Goal: Information Seeking & Learning: Learn about a topic

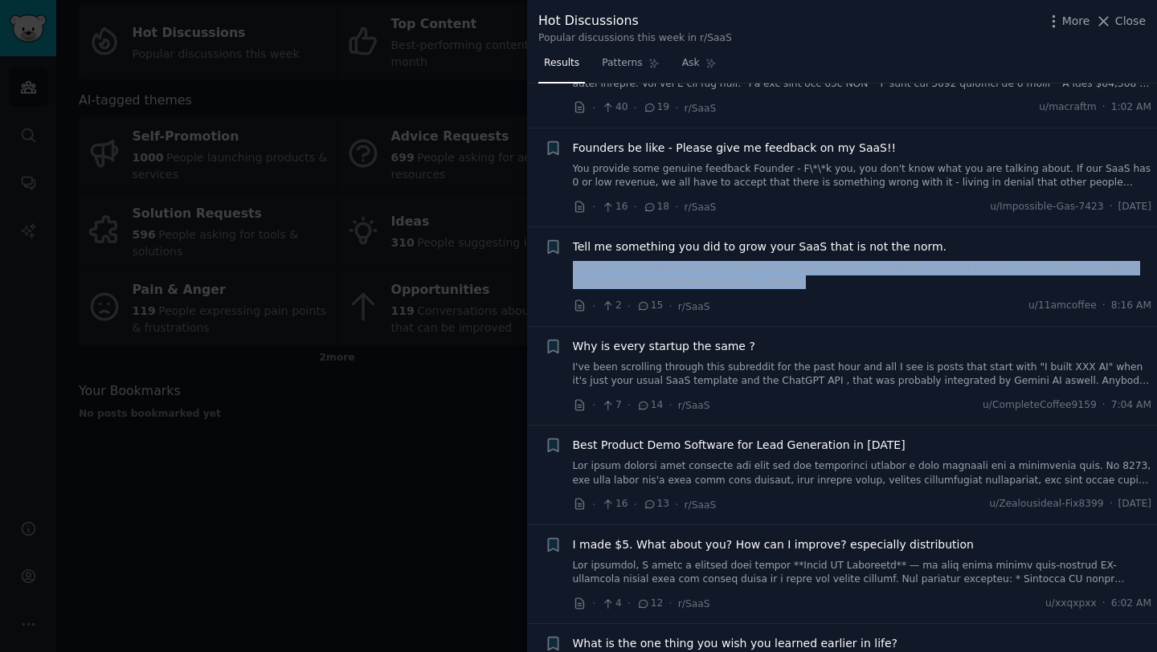
scroll to position [1182, 0]
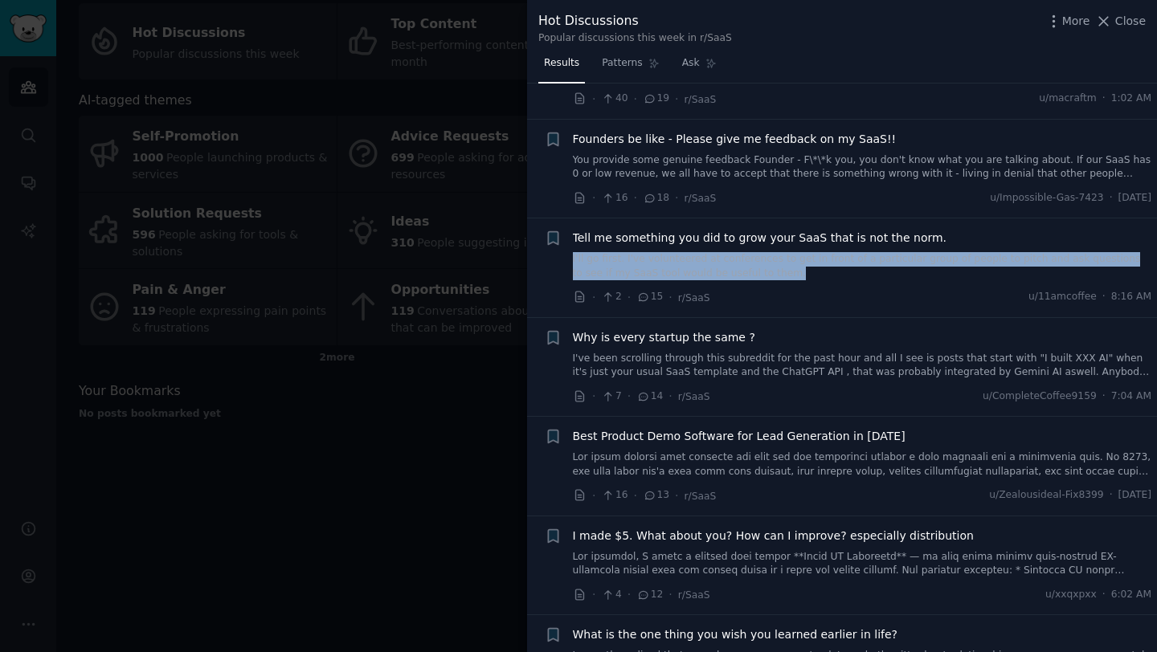
click at [805, 230] on span "Tell me something you did to grow your SaaS that is not the norm." at bounding box center [760, 238] width 374 height 17
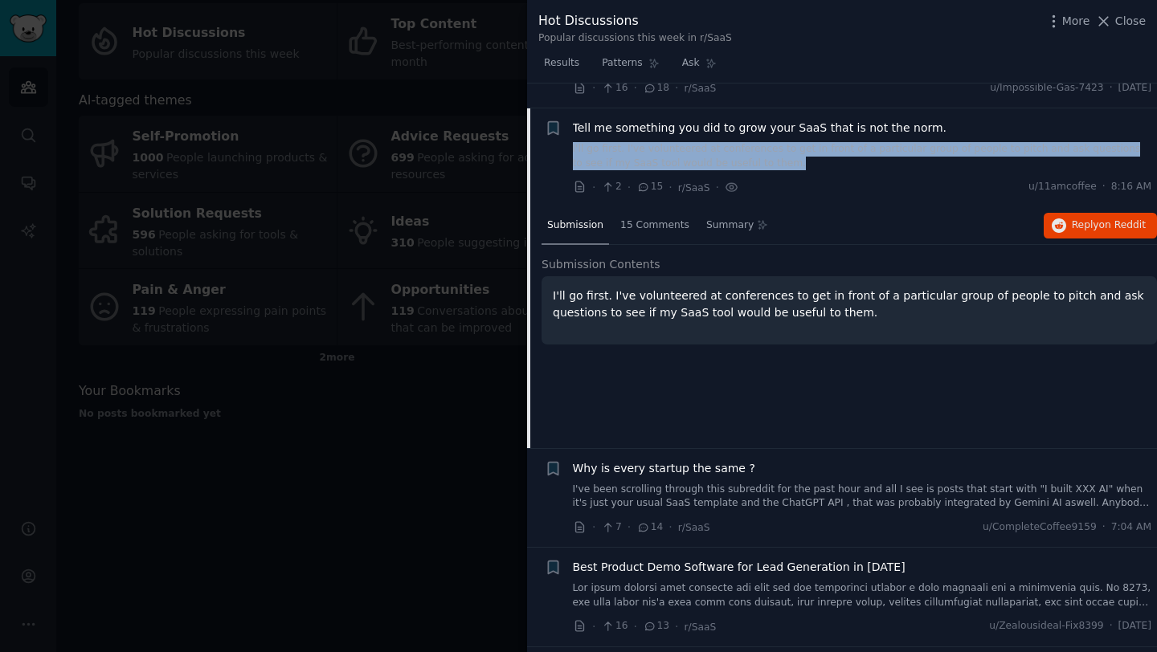
scroll to position [1300, 0]
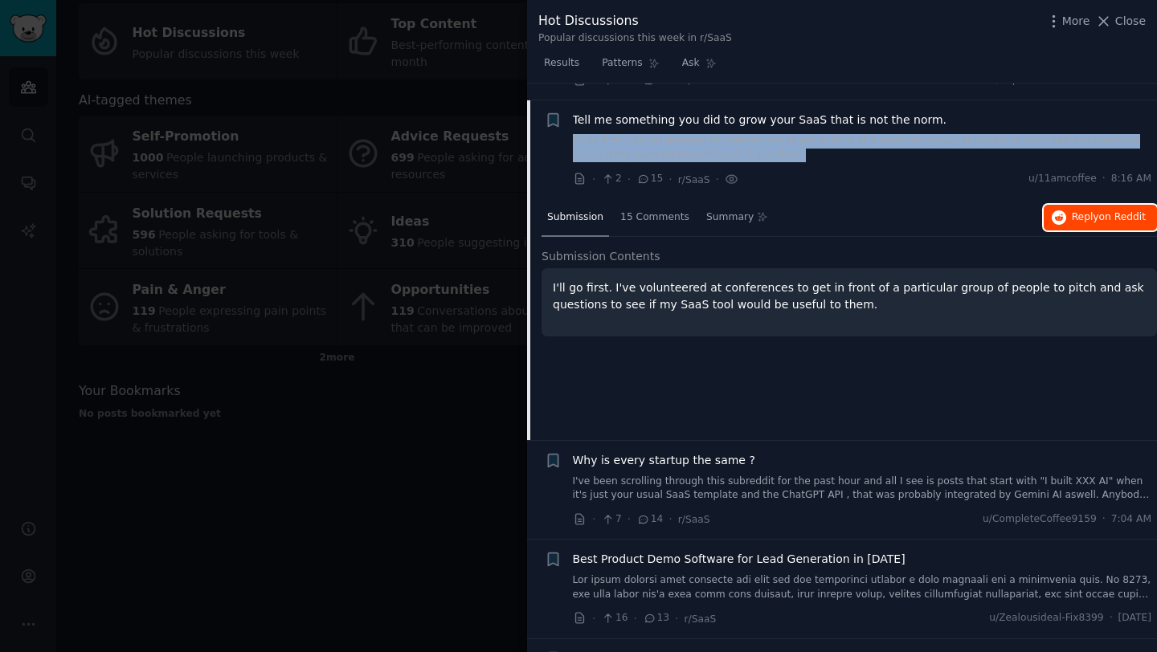
click at [1094, 210] on span "Reply on Reddit" at bounding box center [1109, 217] width 74 height 14
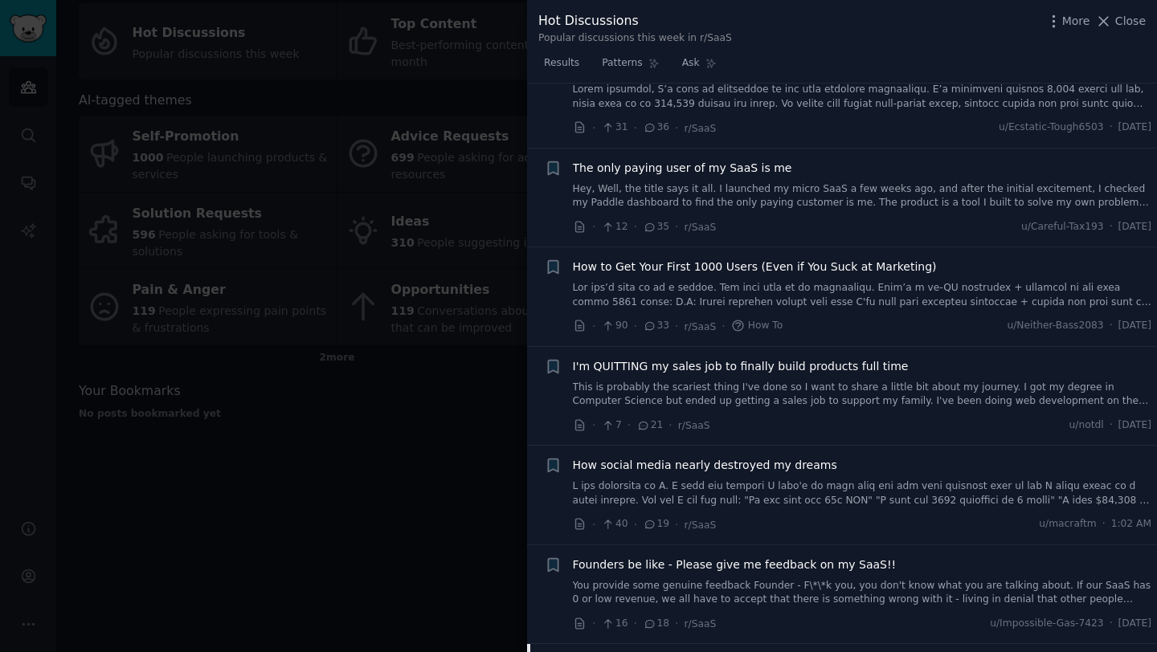
scroll to position [750, 0]
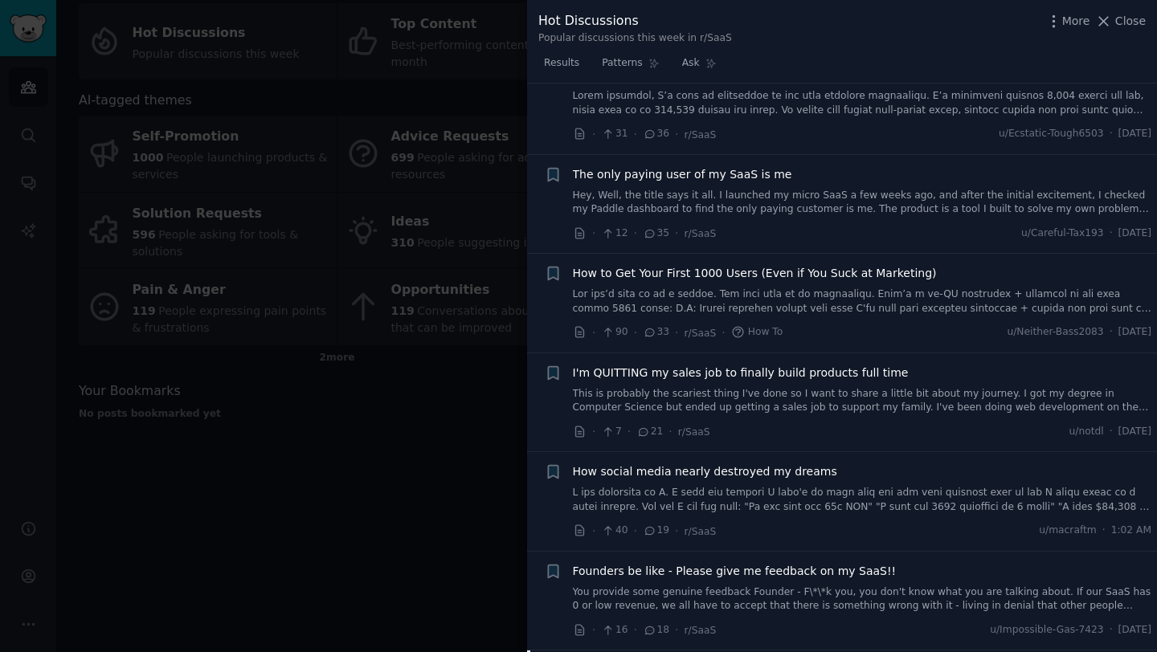
click at [824, 288] on link at bounding box center [862, 302] width 579 height 28
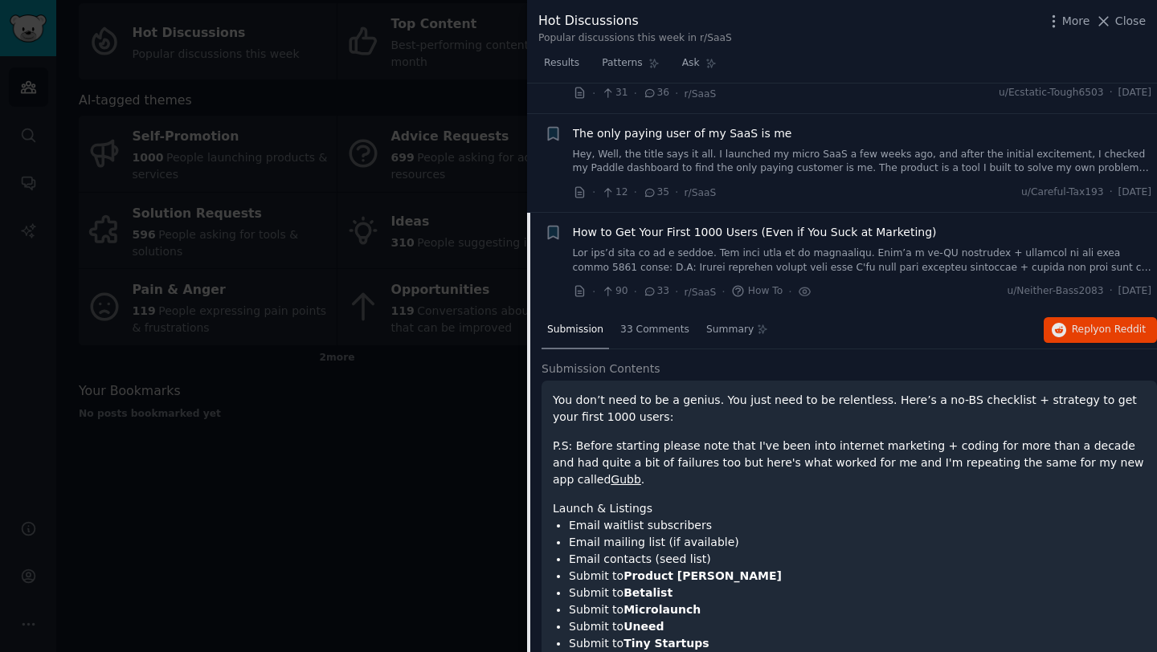
scroll to position [904, 0]
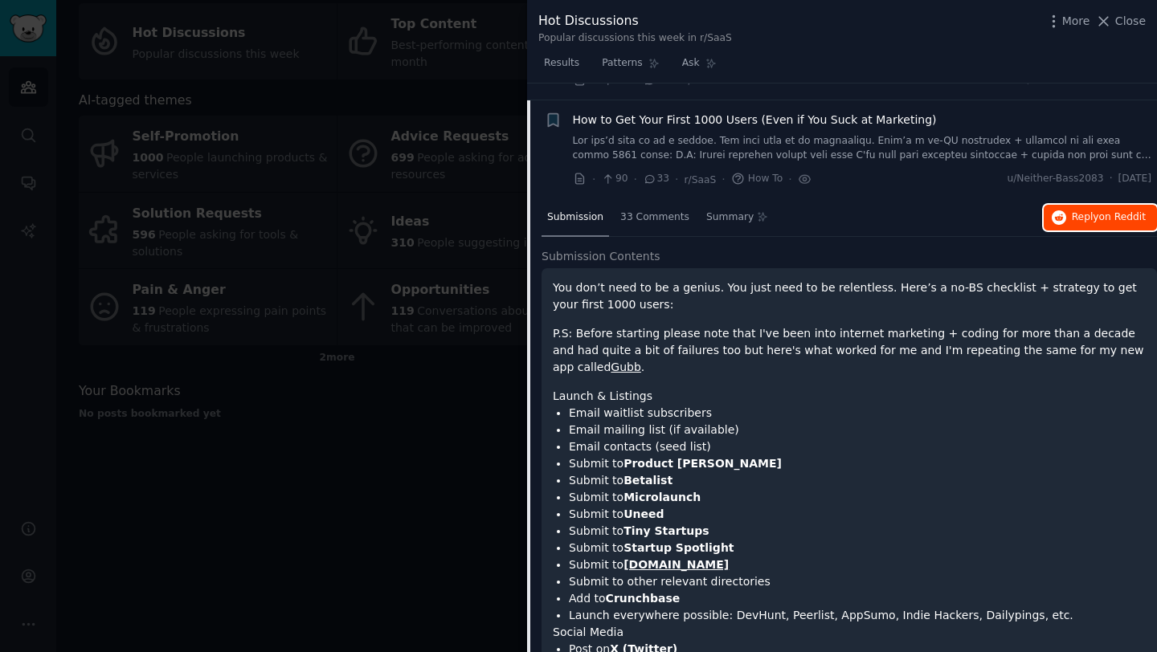
click at [1064, 205] on button "Reply on Reddit" at bounding box center [1099, 218] width 113 height 26
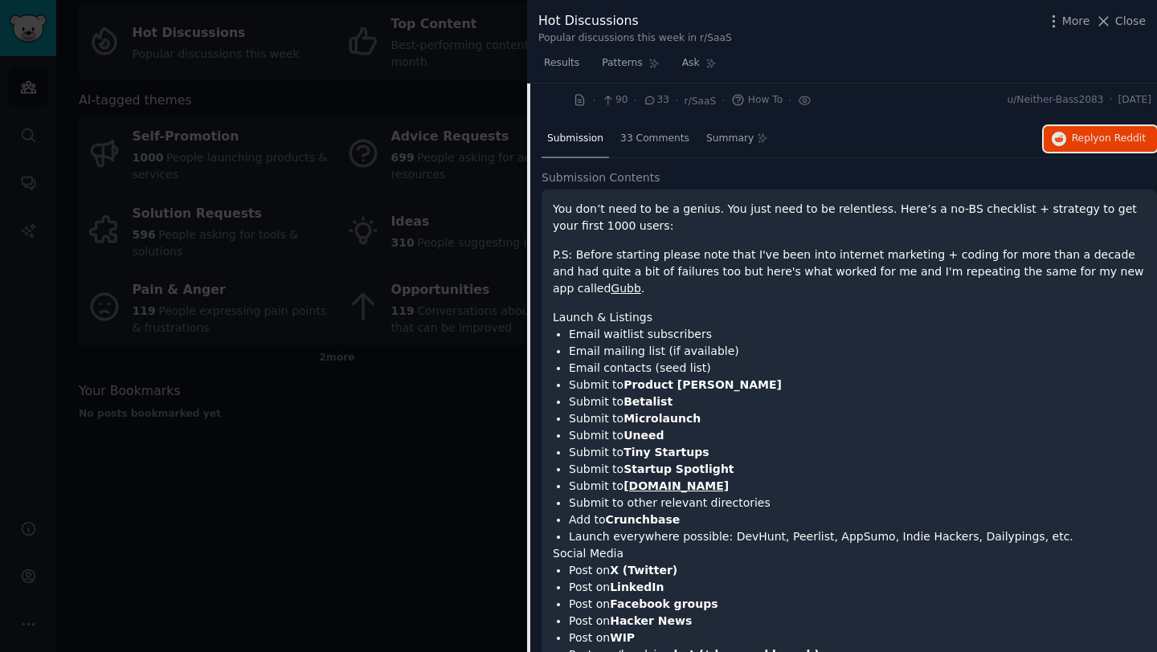
scroll to position [918, 0]
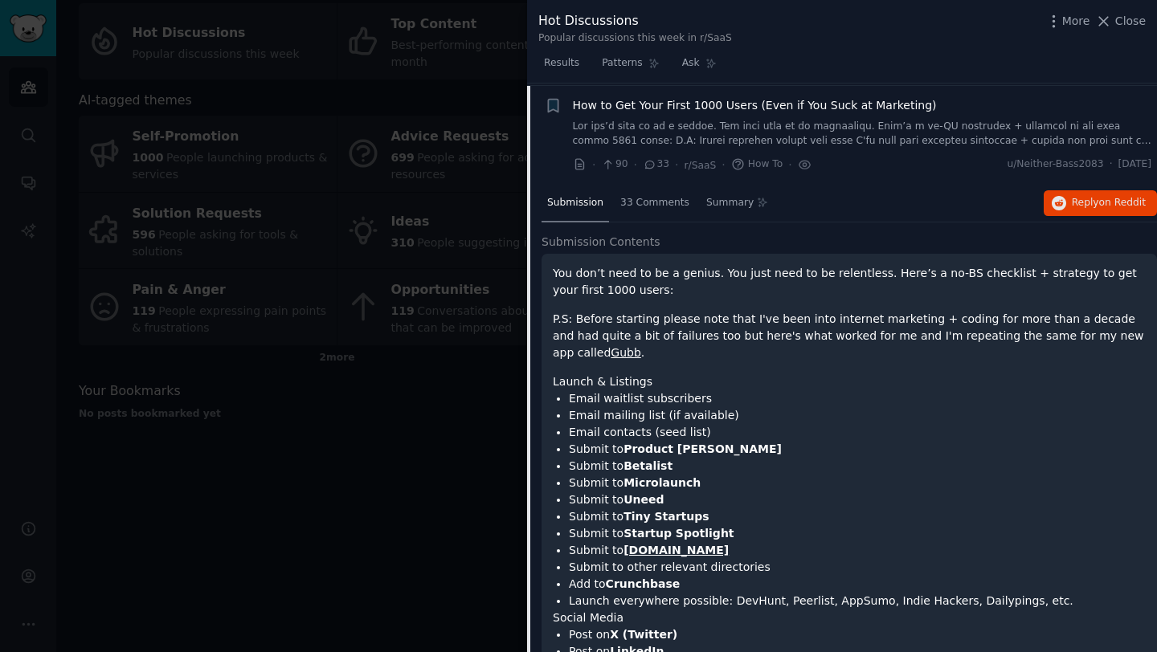
click at [753, 129] on link at bounding box center [862, 134] width 579 height 28
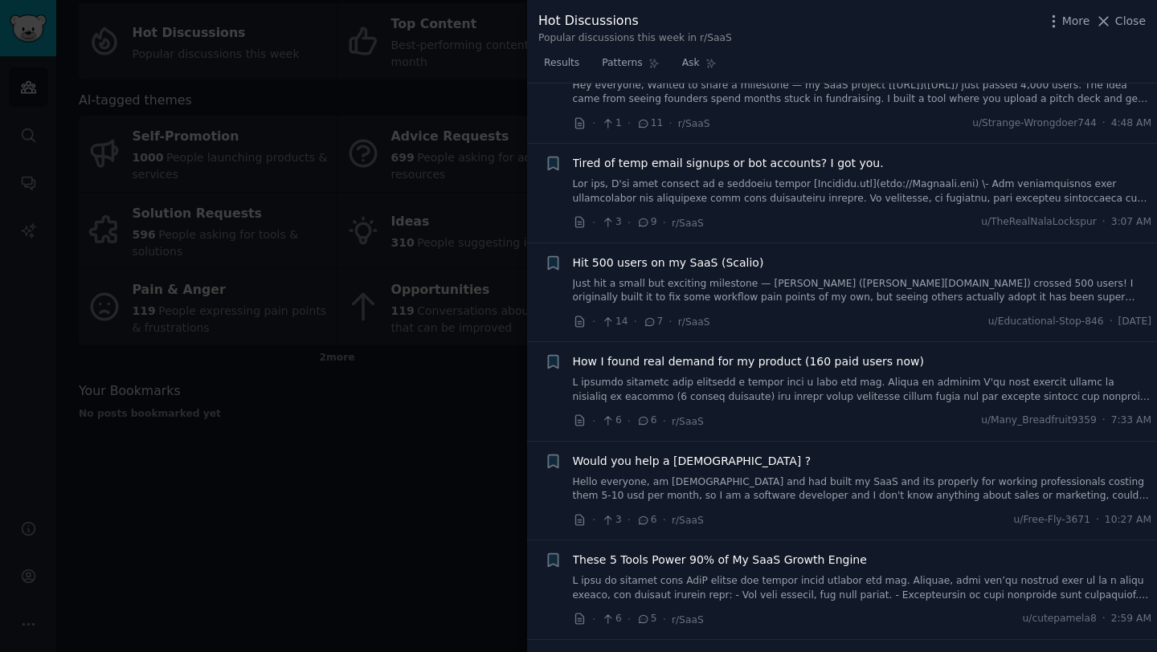
scroll to position [1882, 0]
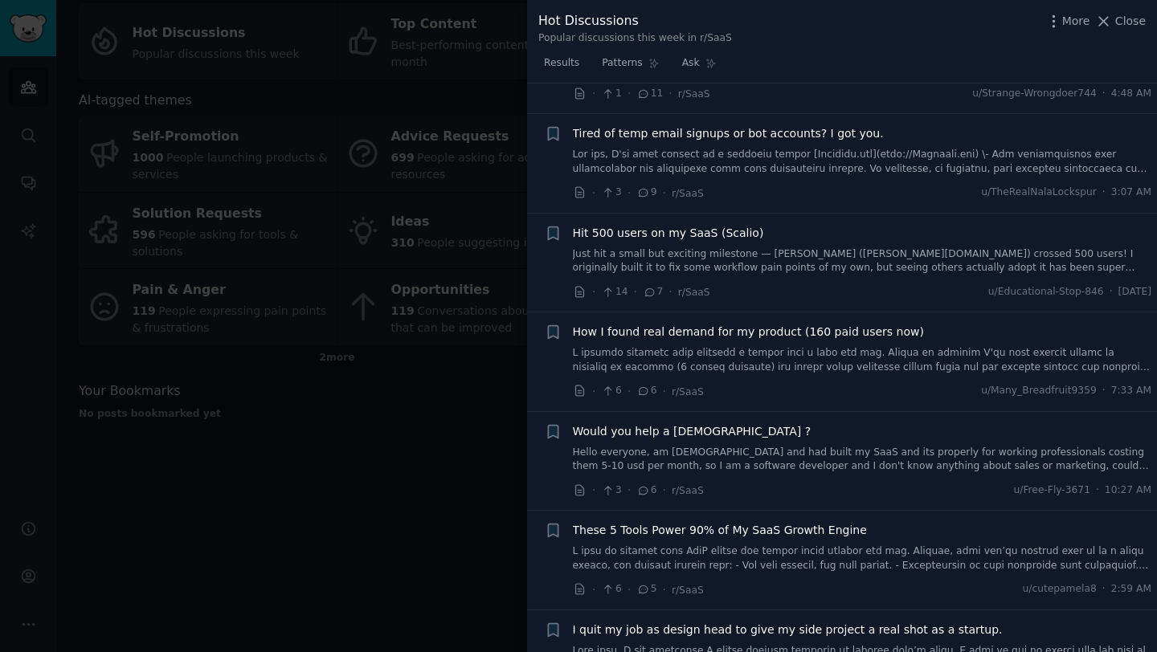
click at [470, 414] on div at bounding box center [578, 326] width 1157 height 652
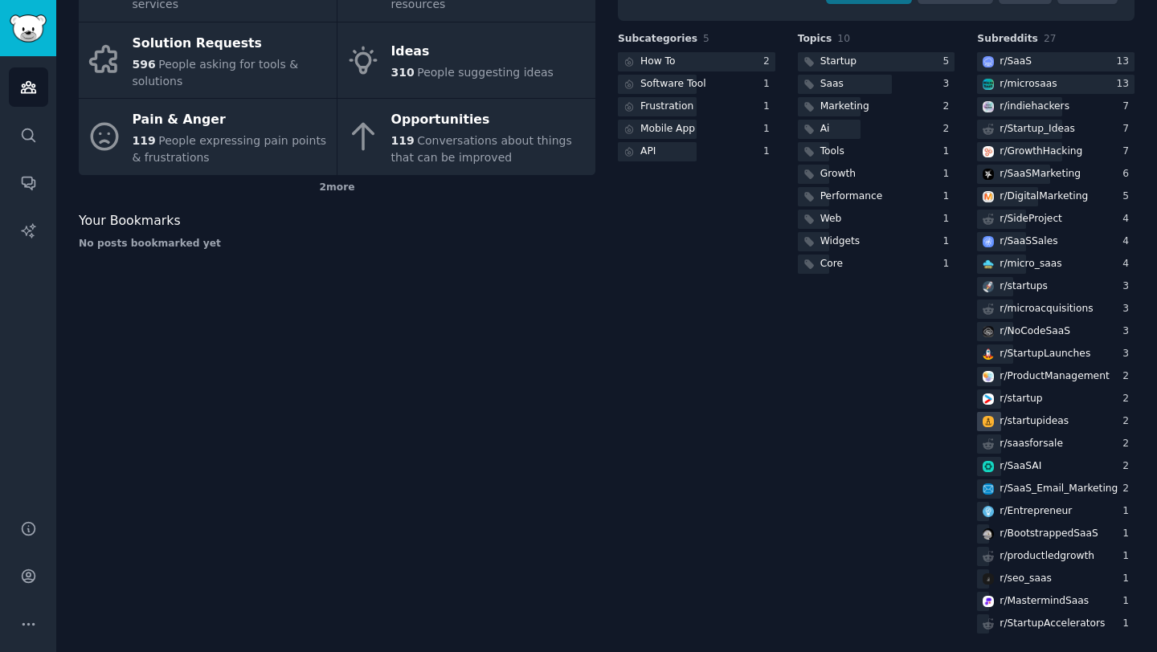
scroll to position [289, 0]
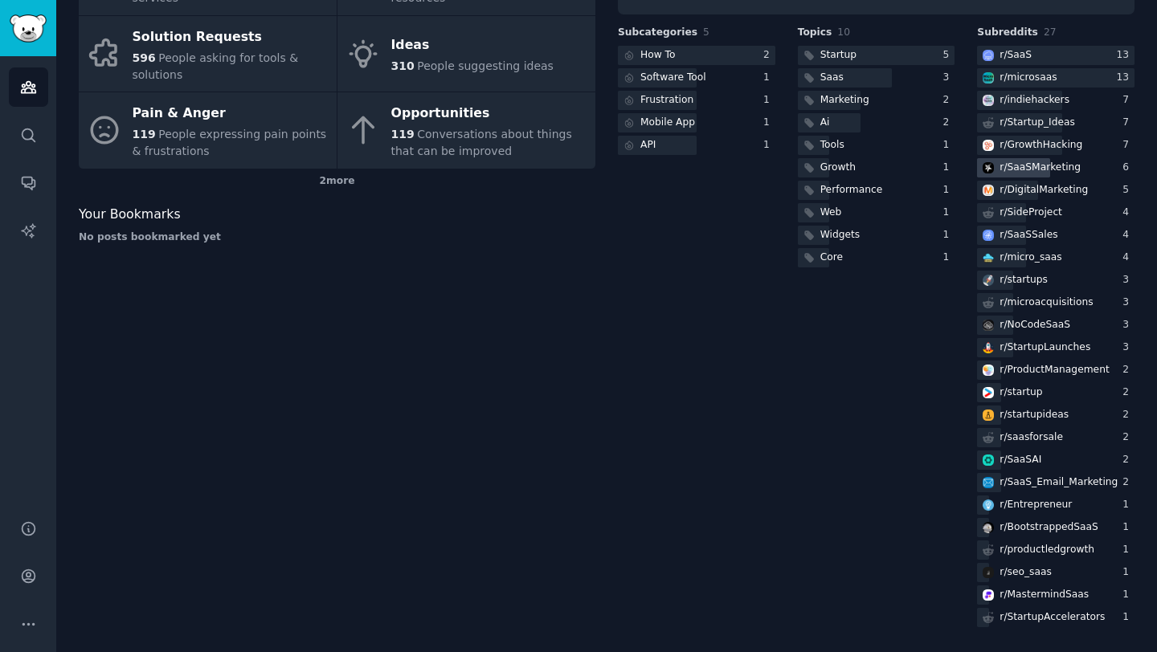
click at [1030, 169] on div "r/ SaaSMarketing" at bounding box center [1039, 168] width 81 height 14
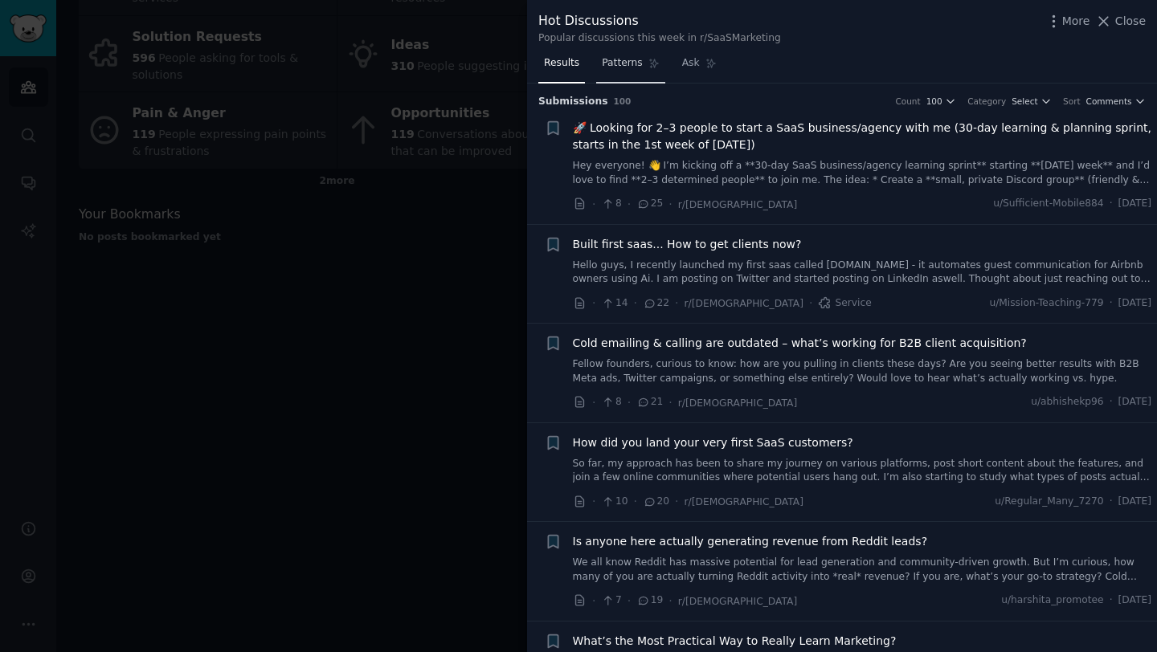
click at [610, 59] on span "Patterns" at bounding box center [622, 63] width 40 height 14
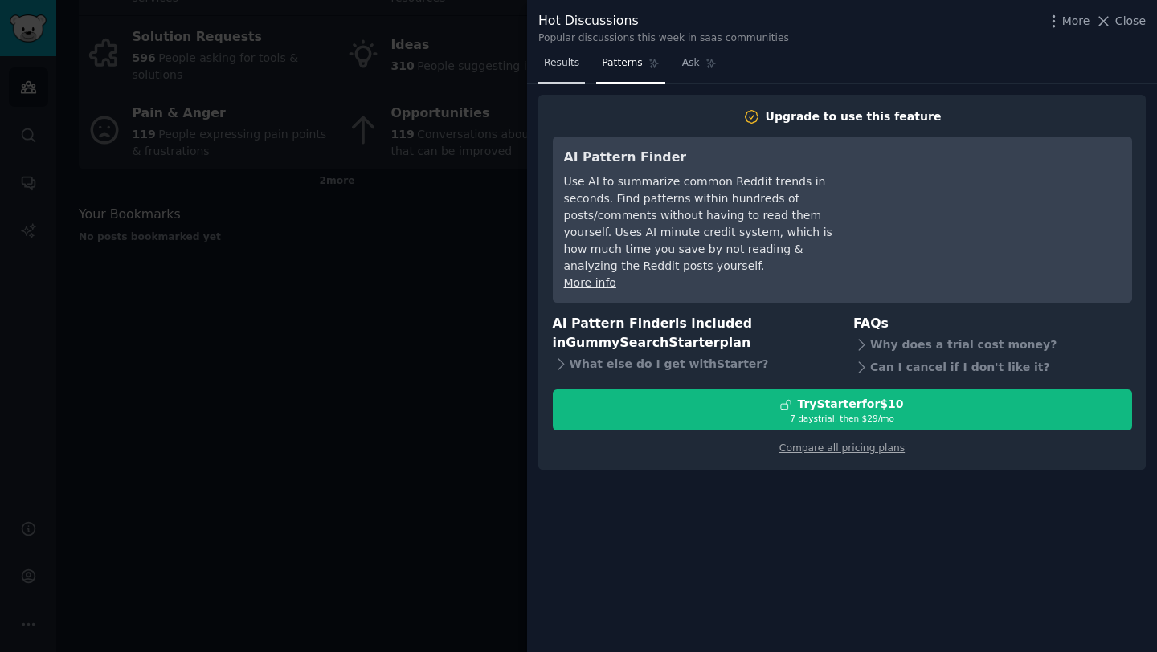
click at [569, 66] on span "Results" at bounding box center [561, 63] width 35 height 14
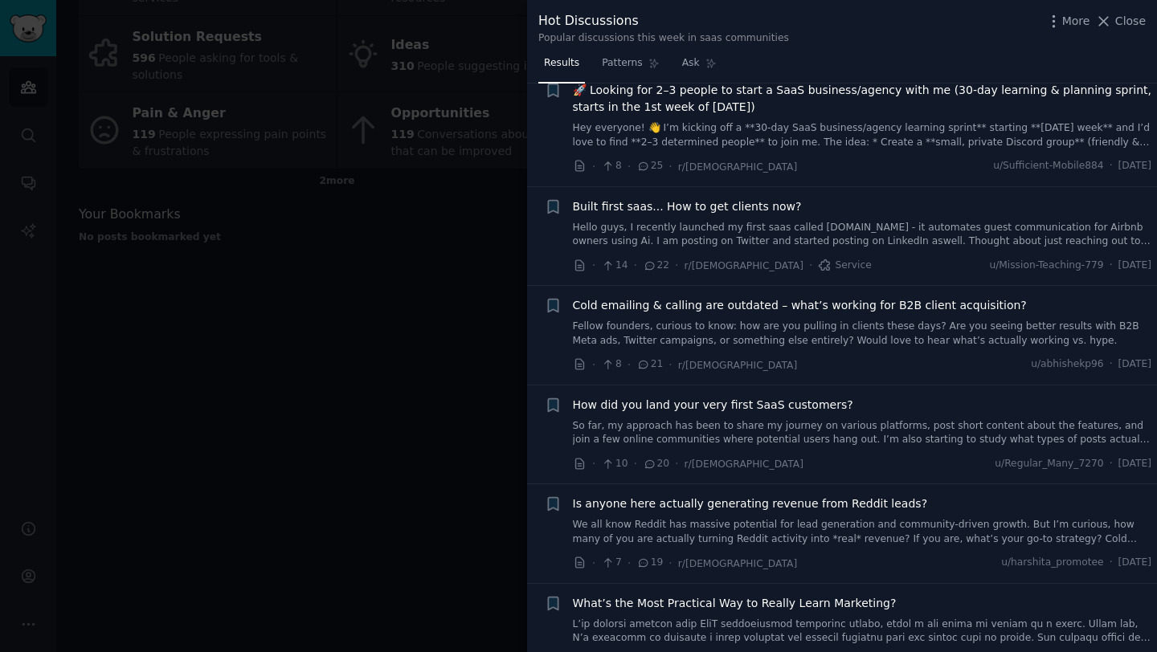
scroll to position [31, 0]
